Goal: Task Accomplishment & Management: Manage account settings

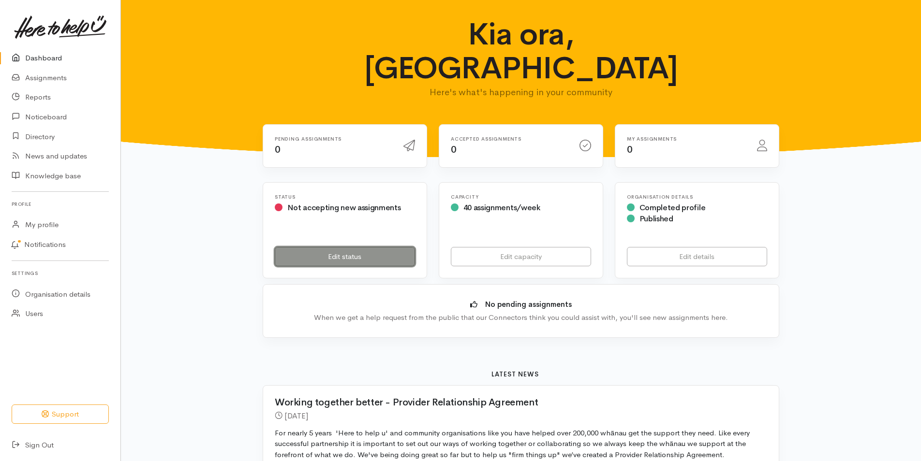
click at [361, 247] on link "Edit status" at bounding box center [345, 257] width 140 height 20
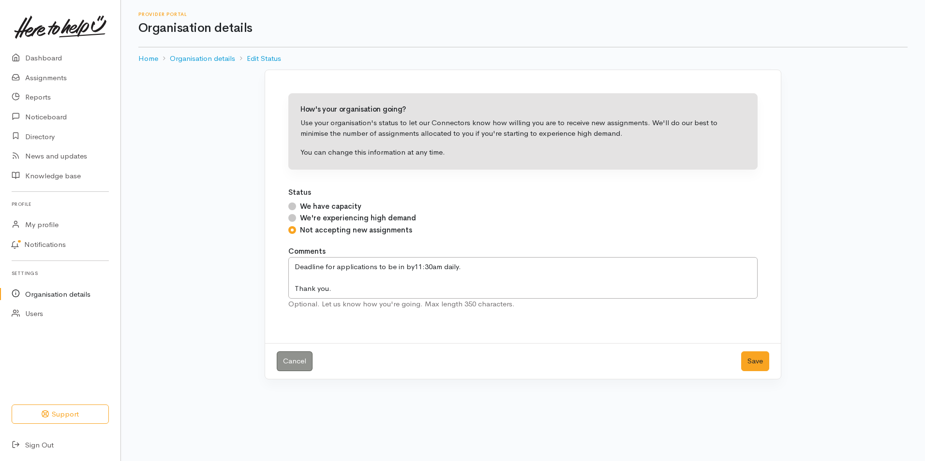
click at [294, 206] on input "We have capacity" at bounding box center [292, 207] width 8 height 8
radio input "true"
click at [752, 360] on button "Save" at bounding box center [755, 362] width 28 height 20
